Goal: Answer question/provide support

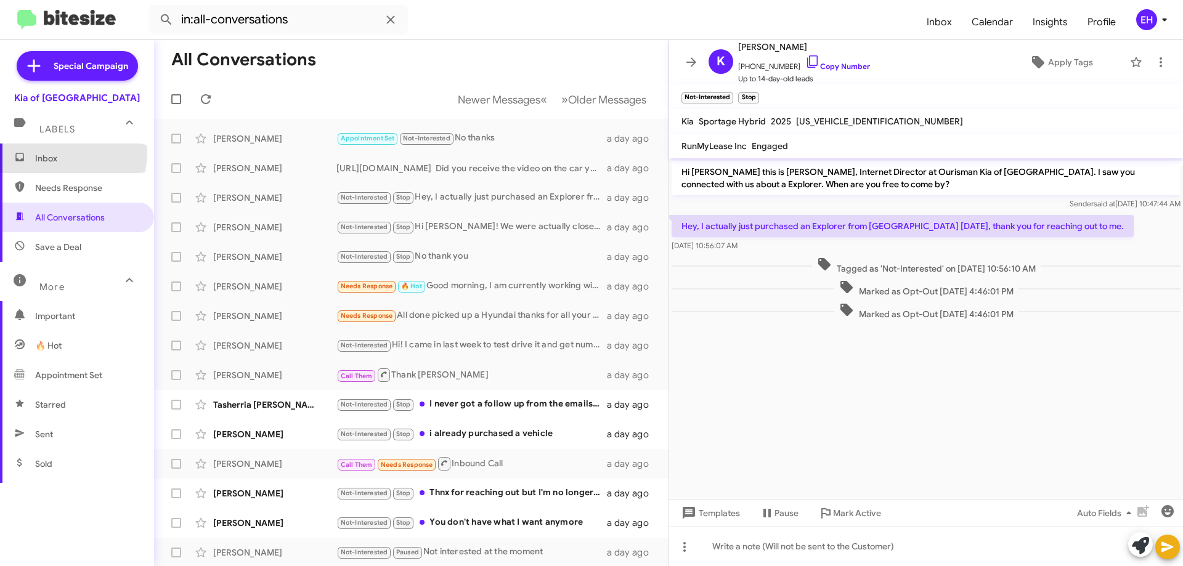
click at [48, 152] on span "Inbox" at bounding box center [77, 159] width 154 height 30
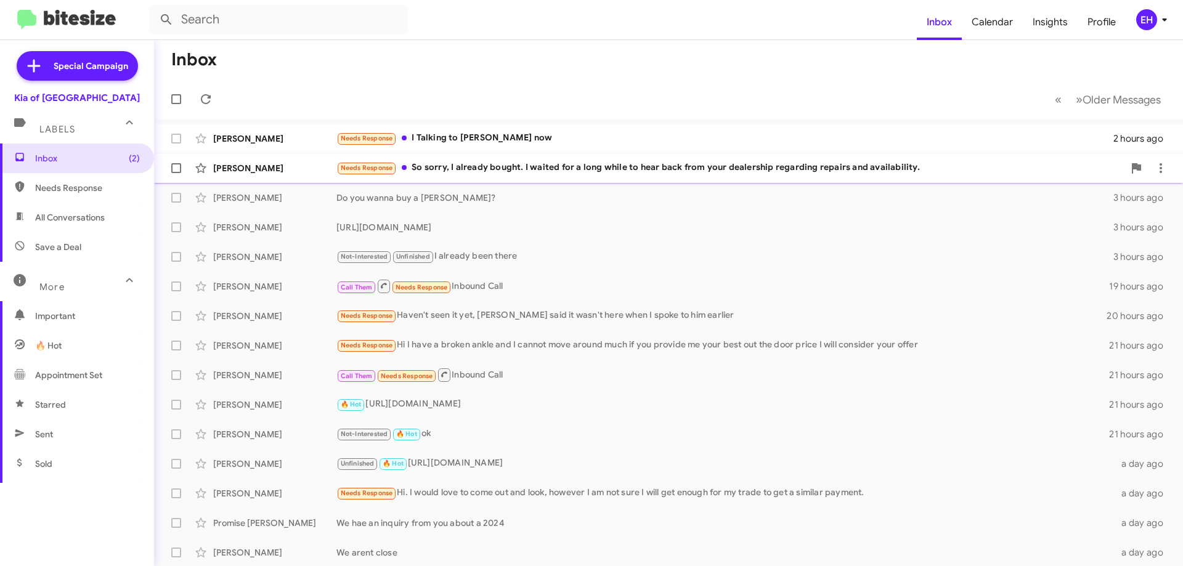
click at [484, 167] on div "Needs Response So sorry, I already bought. I waited for a long while to hear ba…" at bounding box center [730, 168] width 788 height 14
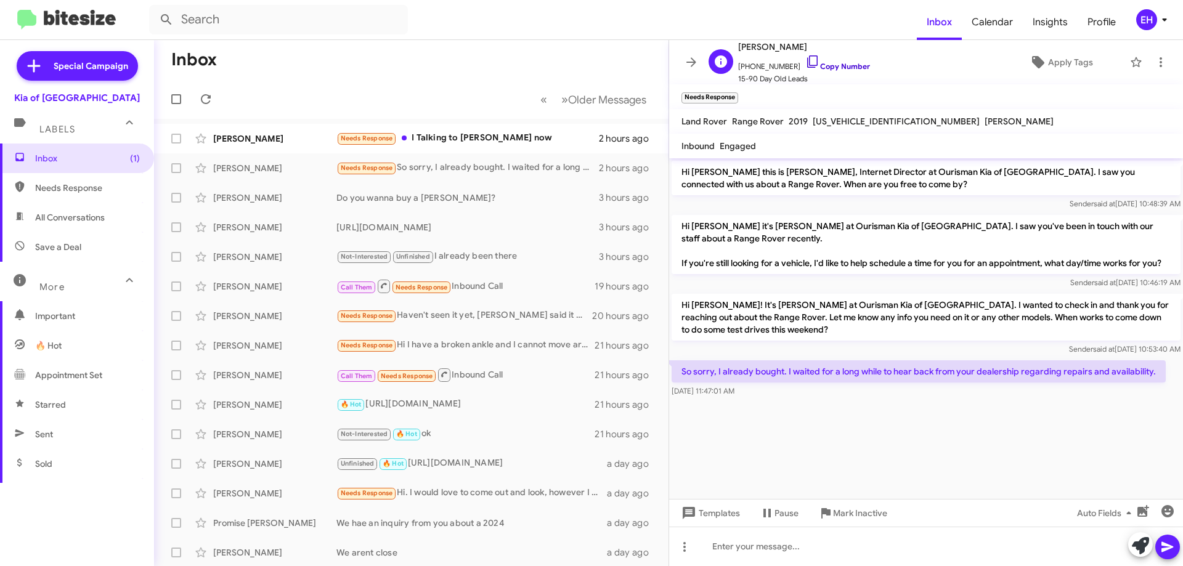
click at [837, 68] on link "Copy Number" at bounding box center [837, 66] width 65 height 9
click at [866, 515] on span "Mark Inactive" at bounding box center [860, 513] width 54 height 22
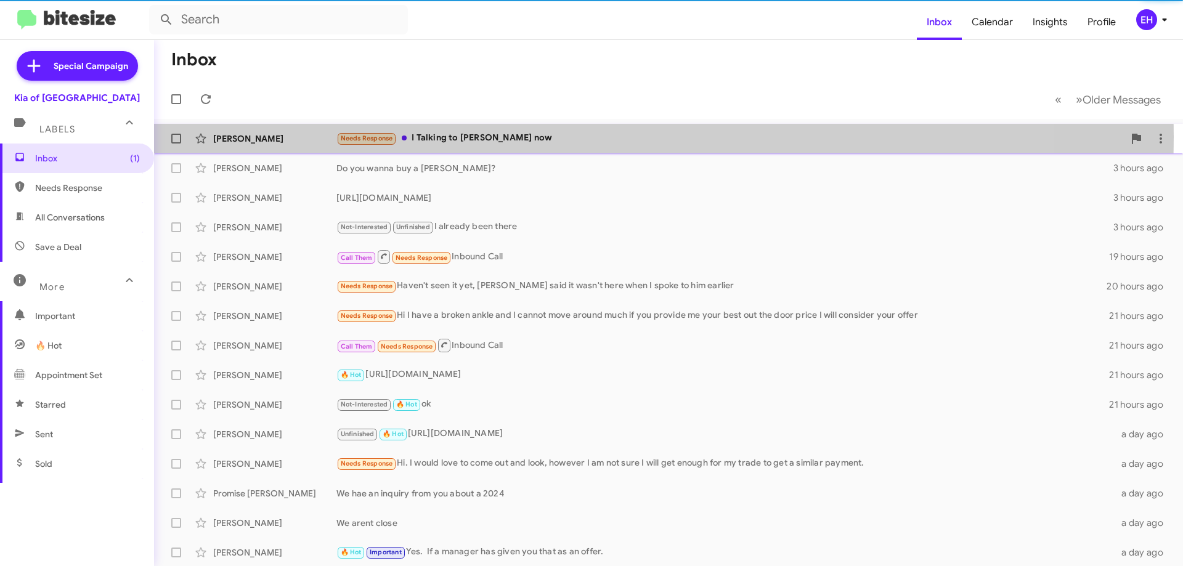
click at [487, 137] on div "Needs Response I Talking to [PERSON_NAME] now" at bounding box center [730, 138] width 788 height 14
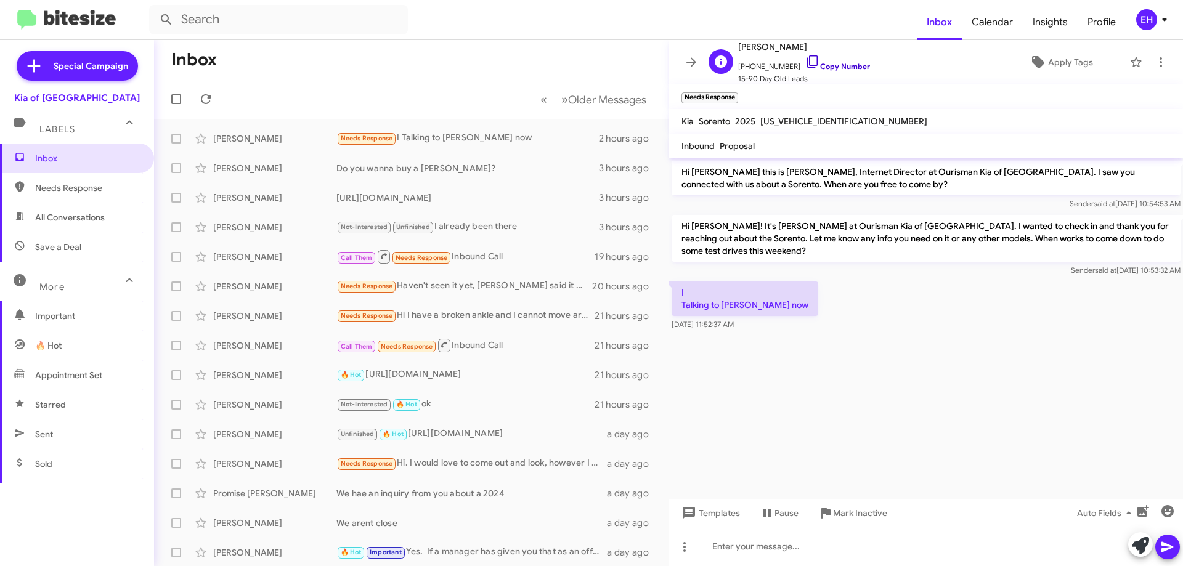
click at [836, 65] on link "Copy Number" at bounding box center [837, 66] width 65 height 9
